Goal: Find contact information: Find contact information

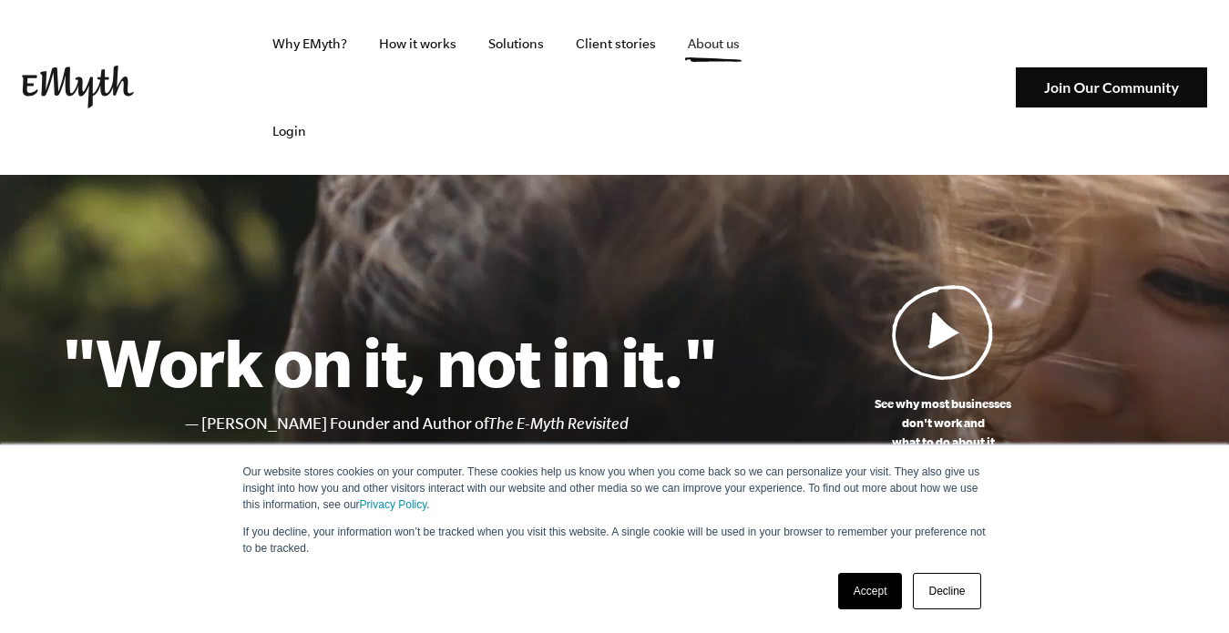
click at [698, 35] on link "About us" at bounding box center [713, 43] width 81 height 87
click at [696, 45] on link "About us" at bounding box center [713, 43] width 81 height 87
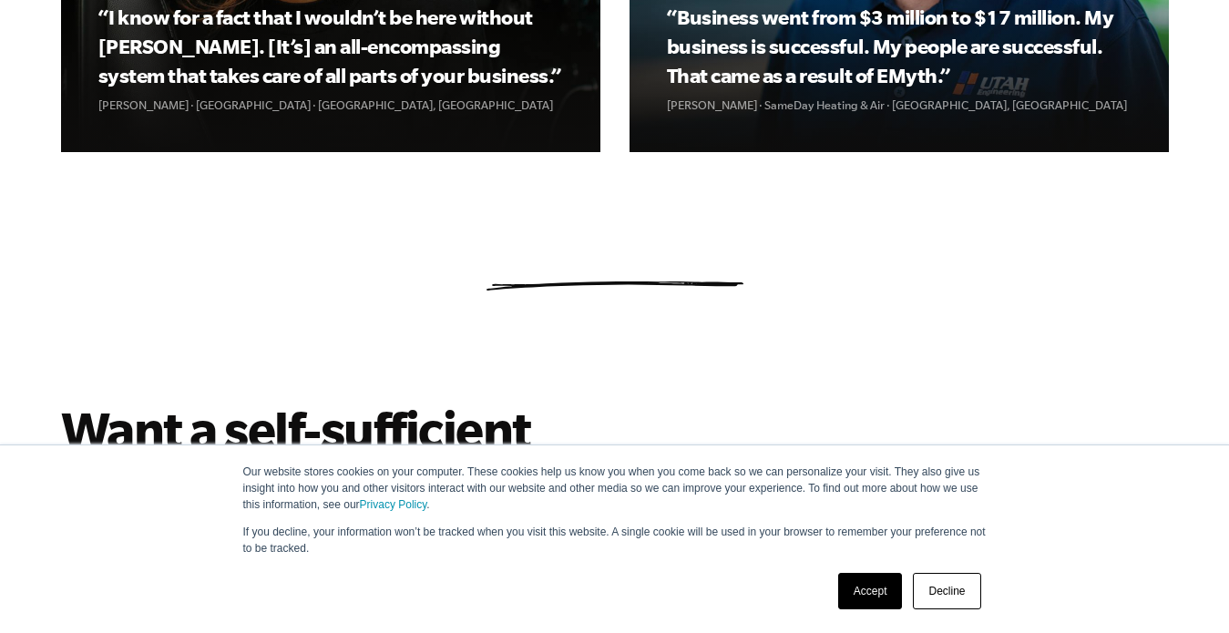
scroll to position [4901, 0]
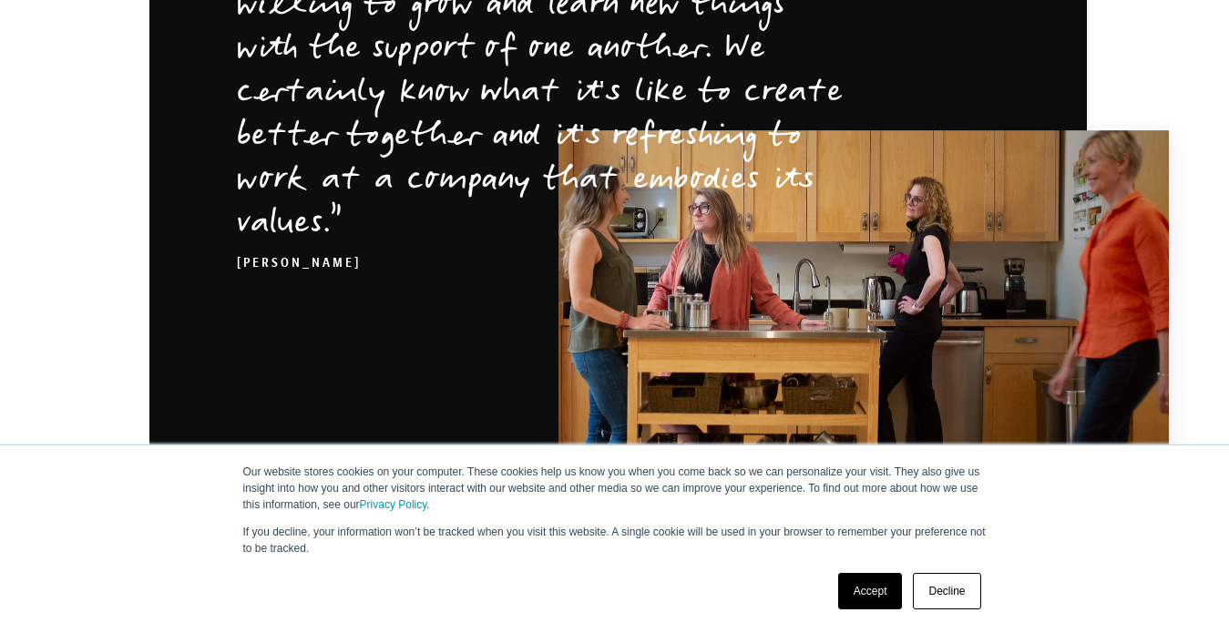
scroll to position [7544, 0]
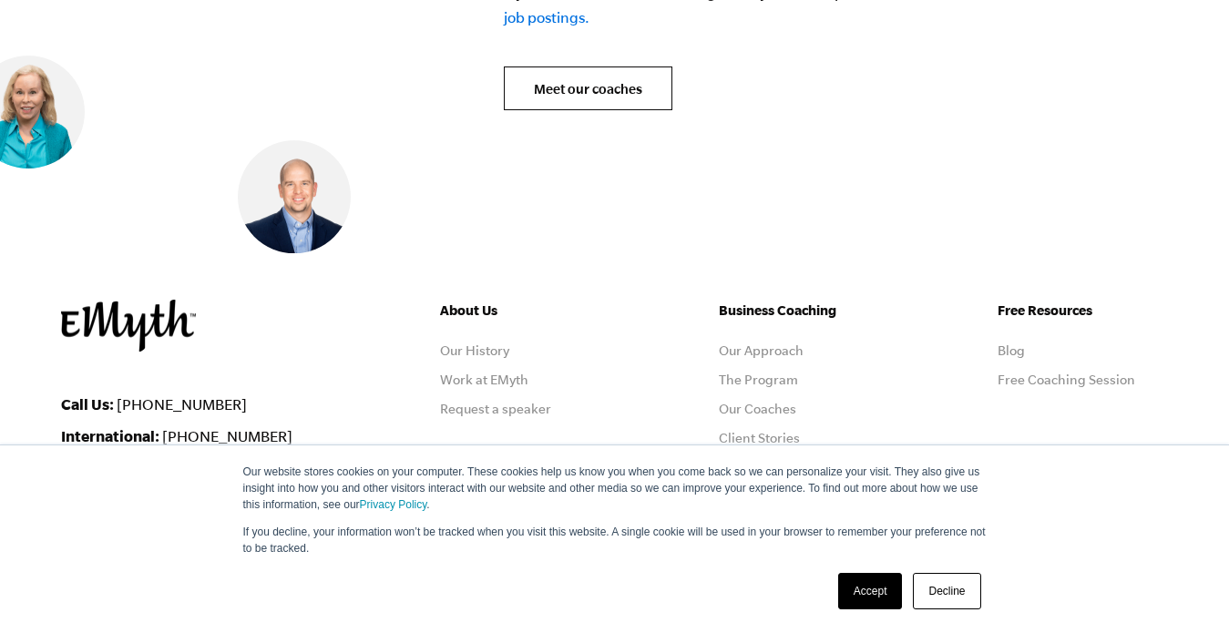
click at [972, 593] on link "Decline" at bounding box center [946, 591] width 67 height 36
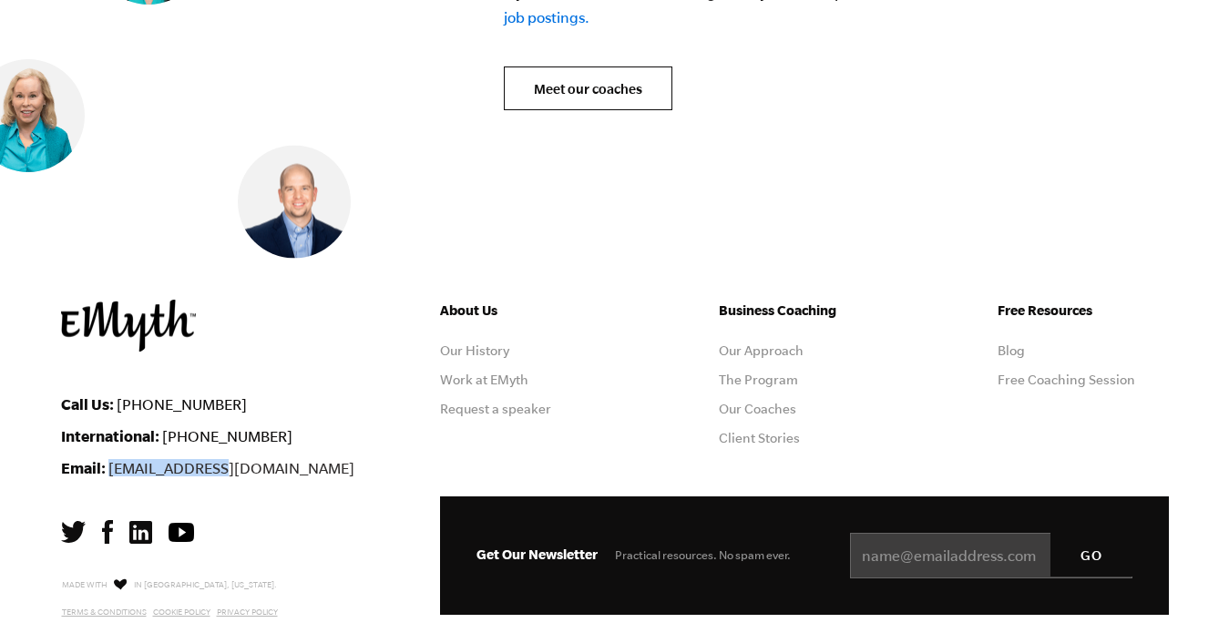
drag, startPoint x: 225, startPoint y: 357, endPoint x: 107, endPoint y: 356, distance: 117.5
click at [107, 459] on li "Email: [EMAIL_ADDRESS][DOMAIN_NAME]" at bounding box center [237, 467] width 352 height 17
copy link "[EMAIL_ADDRESS][DOMAIN_NAME]"
click at [285, 372] on div "Call Us: [PHONE_NUMBER] International: [PHONE_NUMBER] Email: [EMAIL_ADDRESS][DO…" at bounding box center [237, 457] width 352 height 315
drag, startPoint x: 226, startPoint y: 290, endPoint x: 130, endPoint y: 287, distance: 95.7
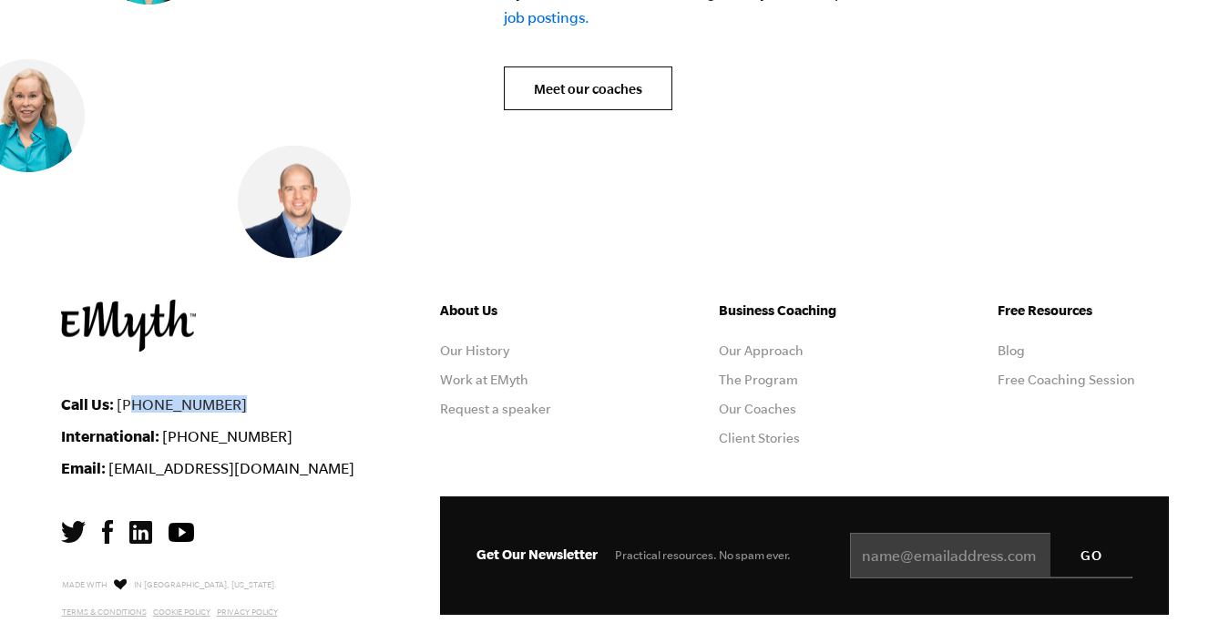
click at [130, 395] on li "Call Us: 1-800-300-3531" at bounding box center [237, 403] width 352 height 17
copy link "800-300-3531"
